Goal: Transaction & Acquisition: Purchase product/service

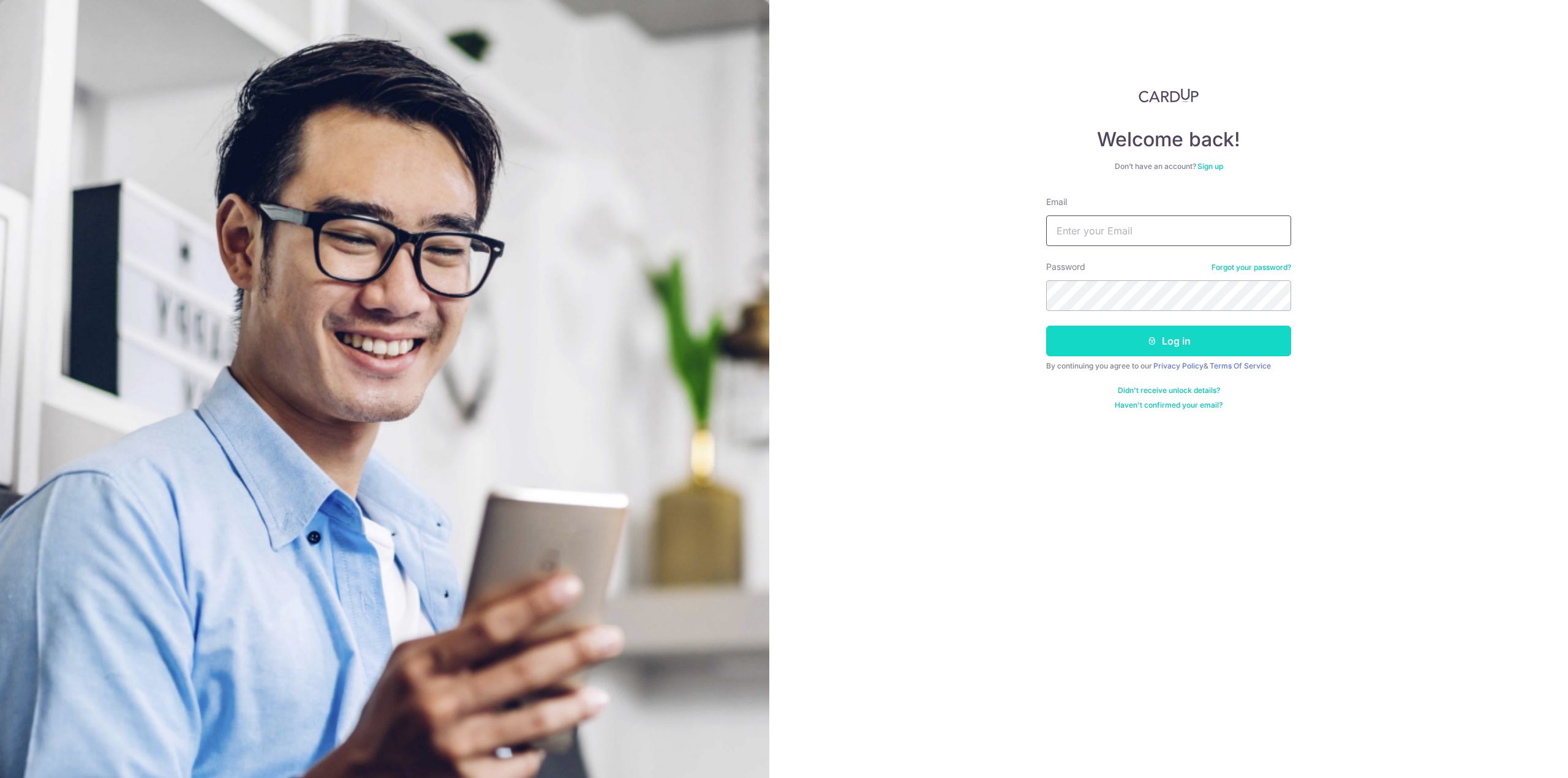
type input "[EMAIL_ADDRESS][DOMAIN_NAME]"
click at [1167, 340] on button "Log in" at bounding box center [1168, 341] width 245 height 30
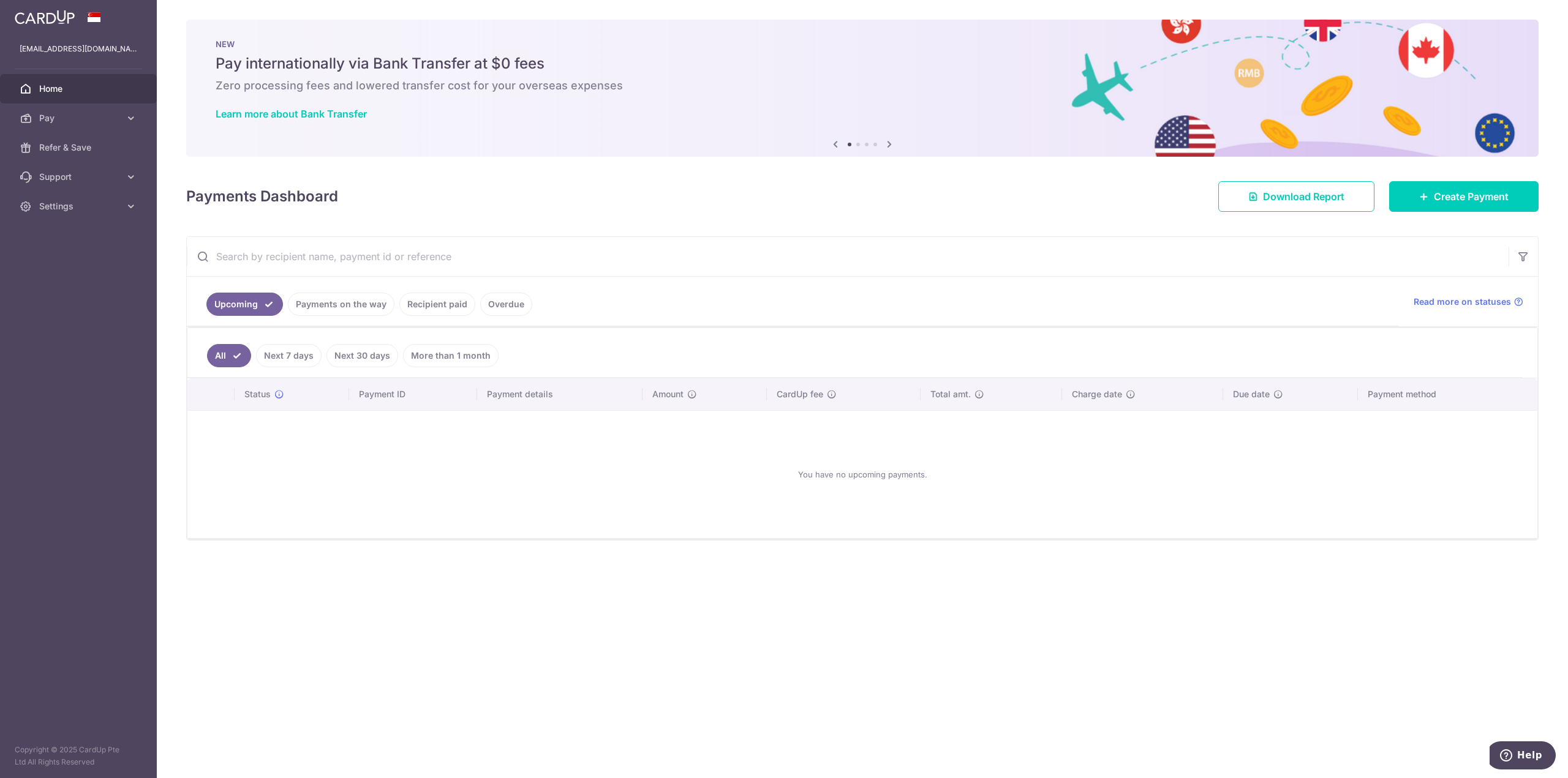
click at [885, 138] on icon at bounding box center [889, 144] width 14 height 15
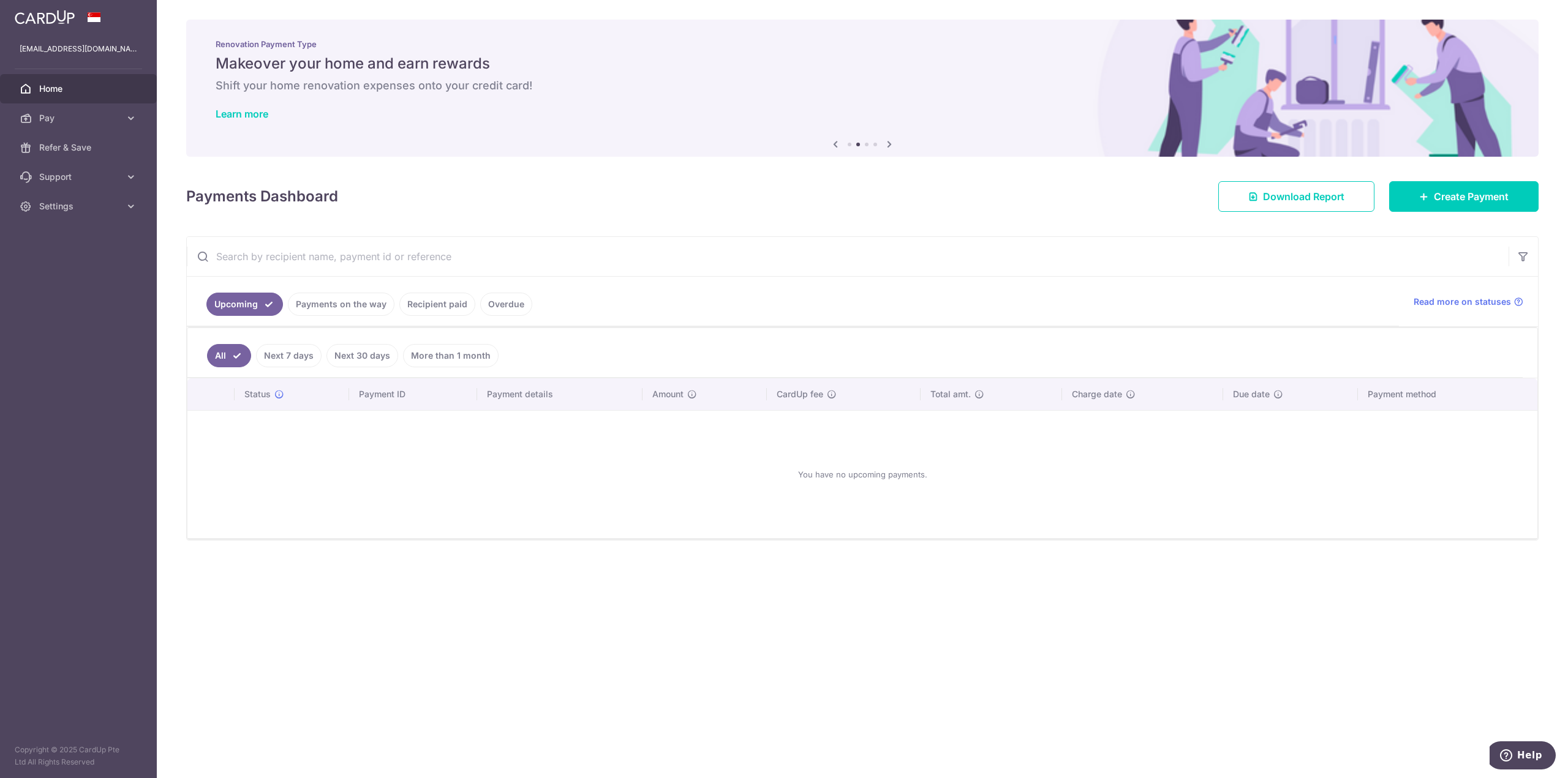
click at [885, 137] on icon at bounding box center [889, 144] width 14 height 15
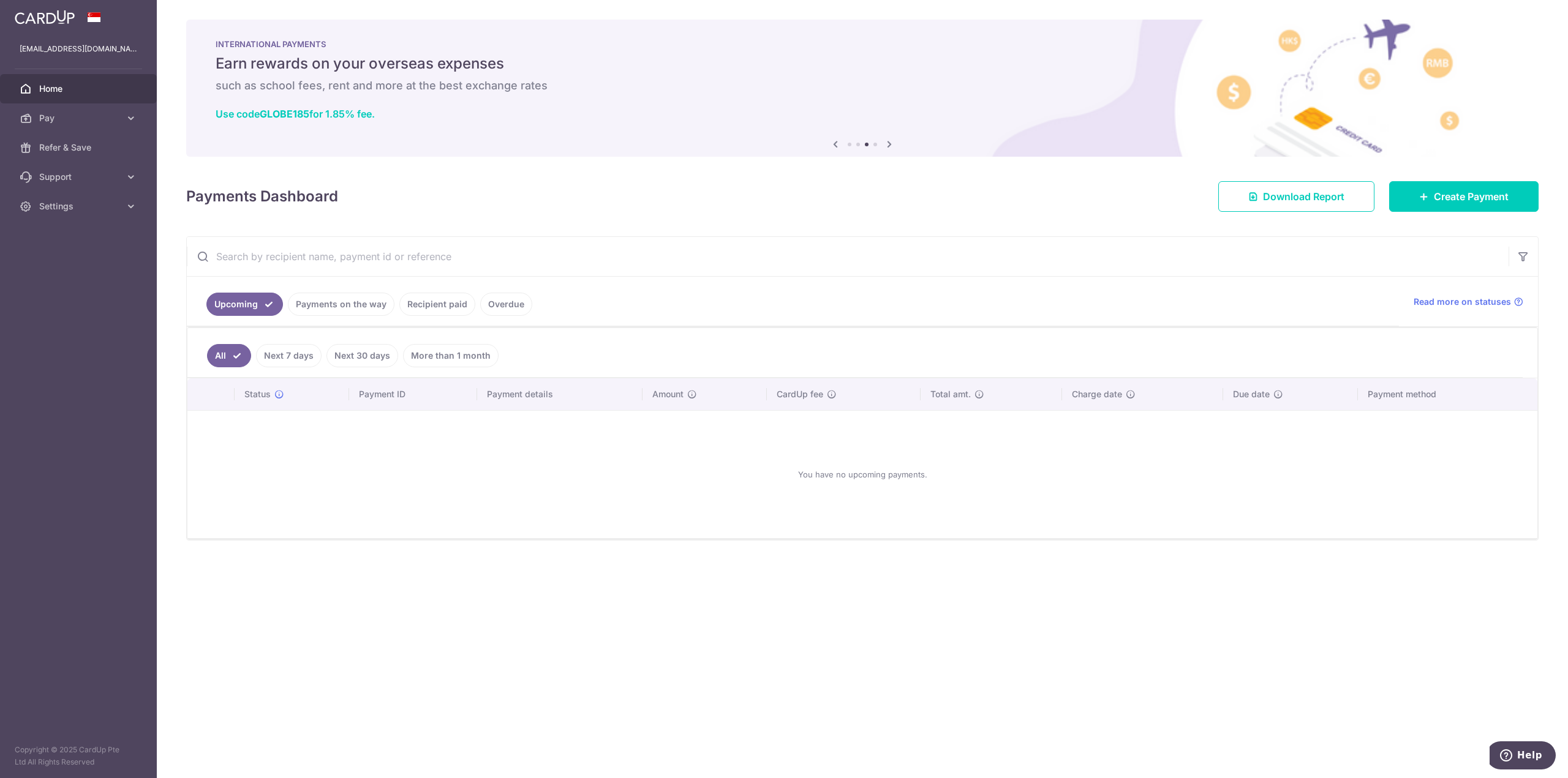
click at [894, 139] on icon at bounding box center [889, 144] width 14 height 15
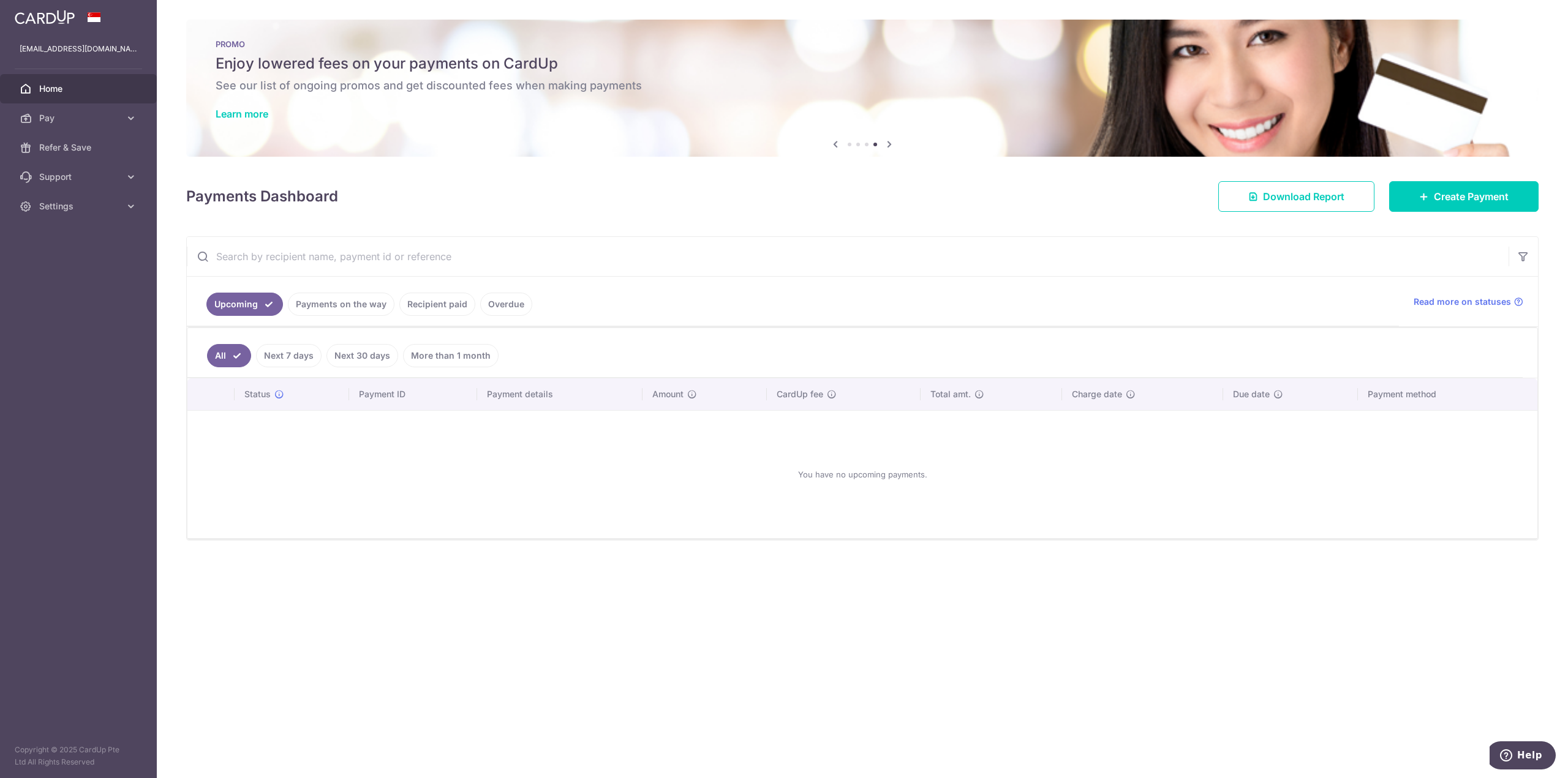
click at [438, 301] on link "Recipient paid" at bounding box center [437, 305] width 76 height 23
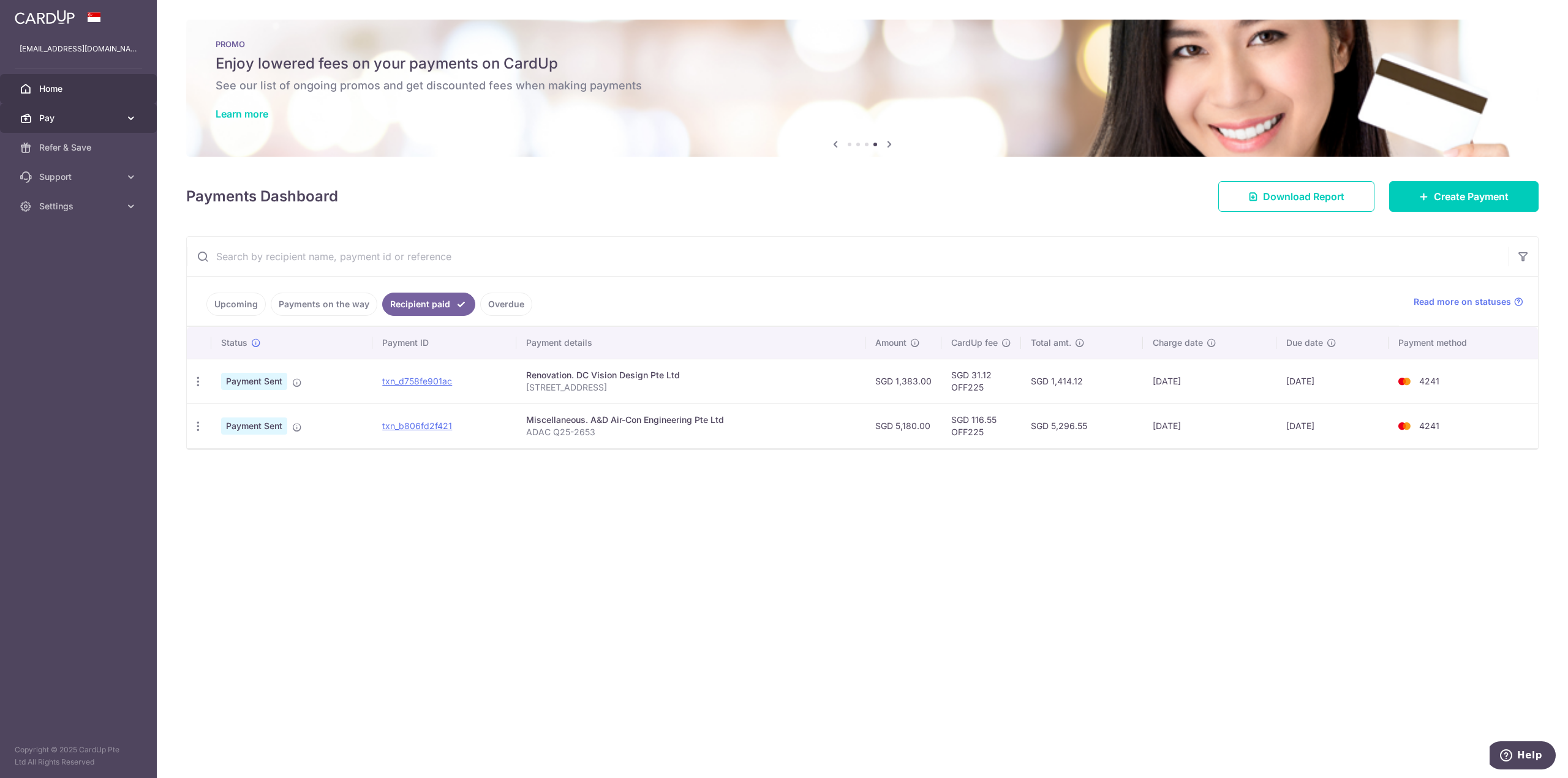
click at [74, 120] on span "Pay" at bounding box center [79, 118] width 81 height 12
click at [111, 265] on link "Refer & Save" at bounding box center [78, 251] width 157 height 30
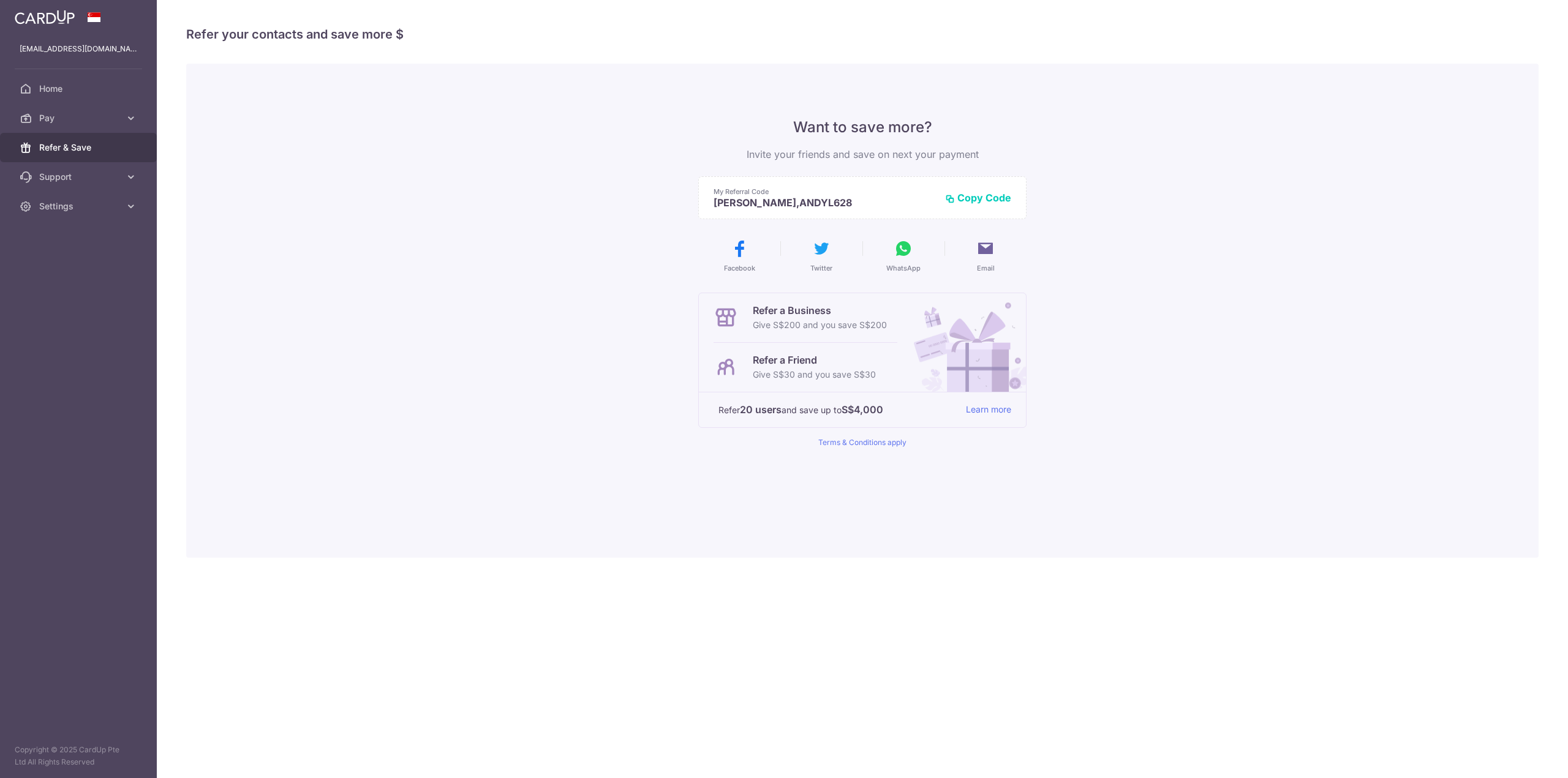
click at [118, 277] on aside "andylch91@gmail.com Home Pay Payments Recipients Cards Refer & Save Support FAQ…" at bounding box center [78, 389] width 157 height 778
click at [82, 180] on span "Support" at bounding box center [79, 177] width 81 height 12
click at [111, 266] on link "Settings" at bounding box center [78, 280] width 157 height 30
click at [113, 130] on link "Pay" at bounding box center [78, 118] width 157 height 30
click at [116, 138] on link "Payments" at bounding box center [78, 147] width 157 height 30
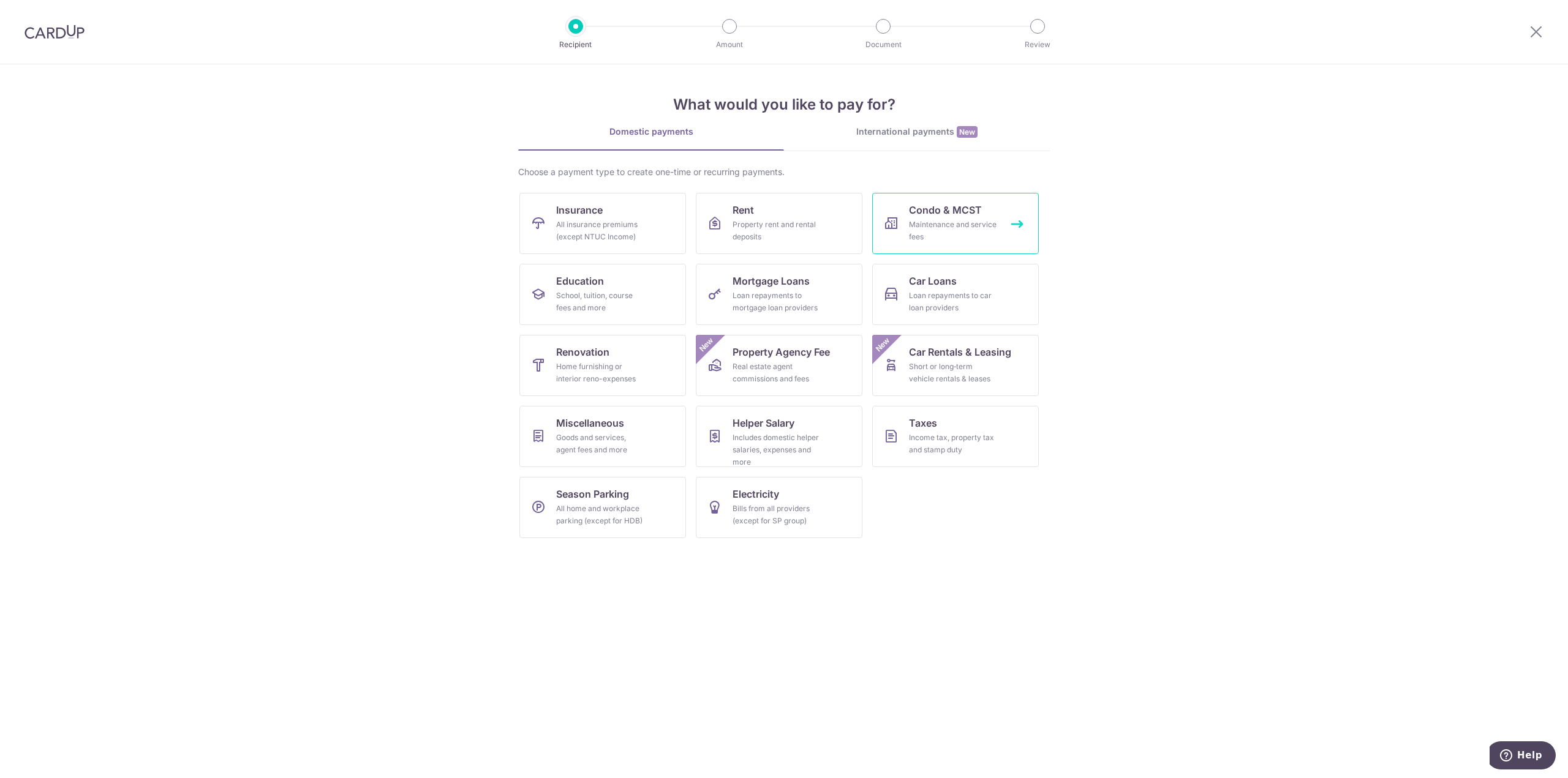
click at [903, 237] on link "Condo & MCST Maintenance and service fees" at bounding box center [955, 223] width 167 height 61
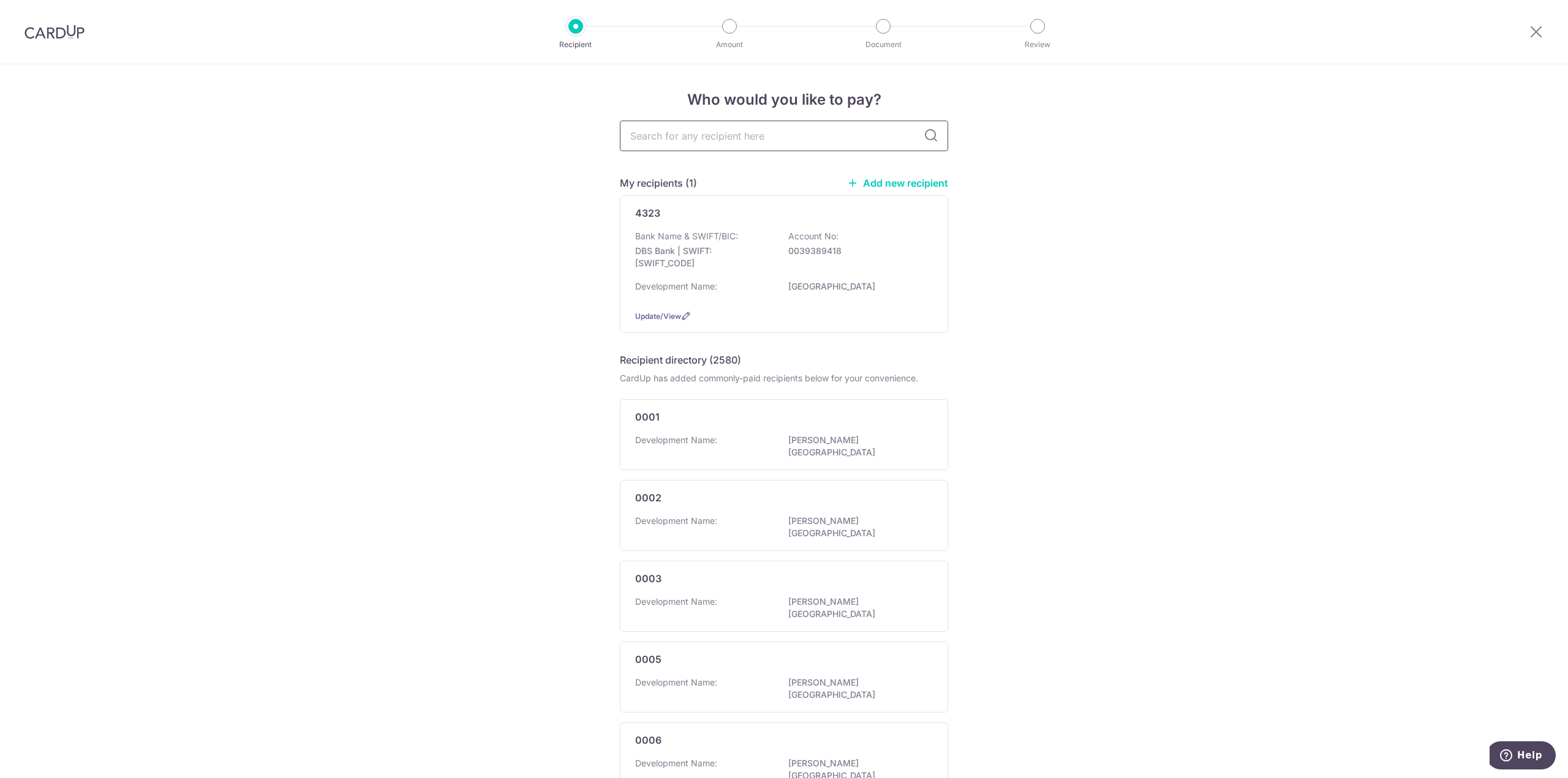
click at [698, 137] on input "text" at bounding box center [784, 136] width 328 height 30
click at [847, 406] on div "0001 Development Name: BENG TONG MANSION" at bounding box center [784, 434] width 328 height 71
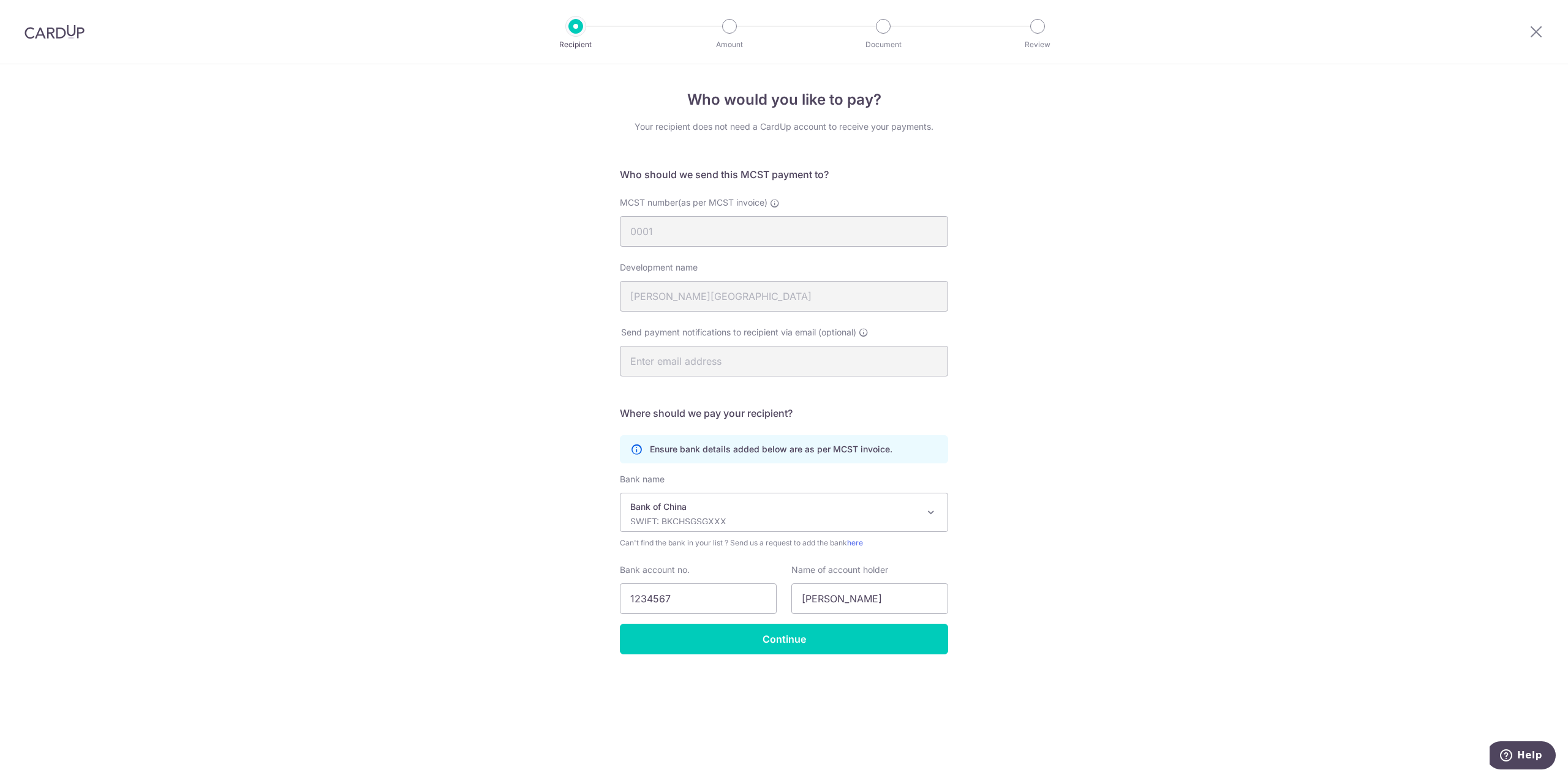
drag, startPoint x: 585, startPoint y: 40, endPoint x: 462, endPoint y: 37, distance: 123.0
click at [584, 40] on p "Recipient" at bounding box center [576, 44] width 91 height 12
